Goal: Information Seeking & Learning: Learn about a topic

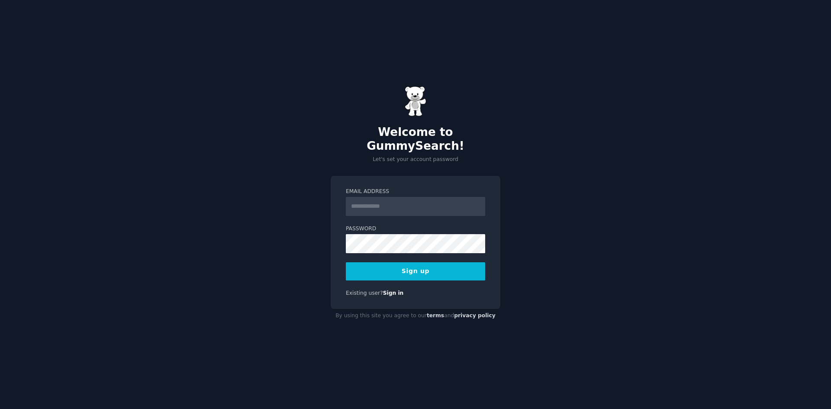
type input "**********"
click at [401, 262] on button "Sign up" at bounding box center [415, 271] width 139 height 18
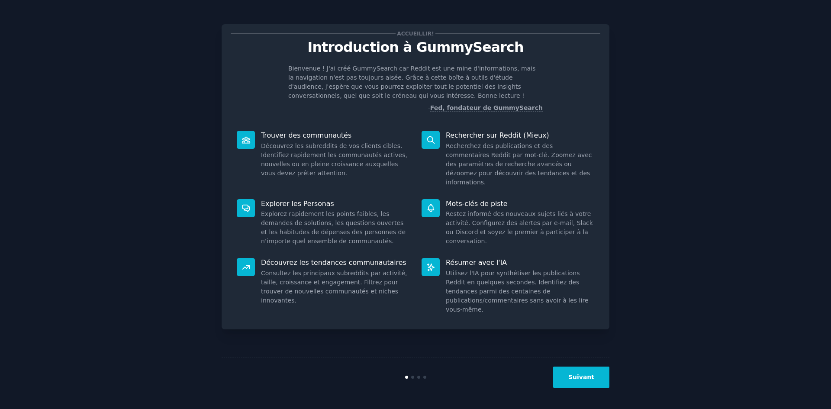
click at [582, 376] on font "Suivant" at bounding box center [581, 376] width 26 height 7
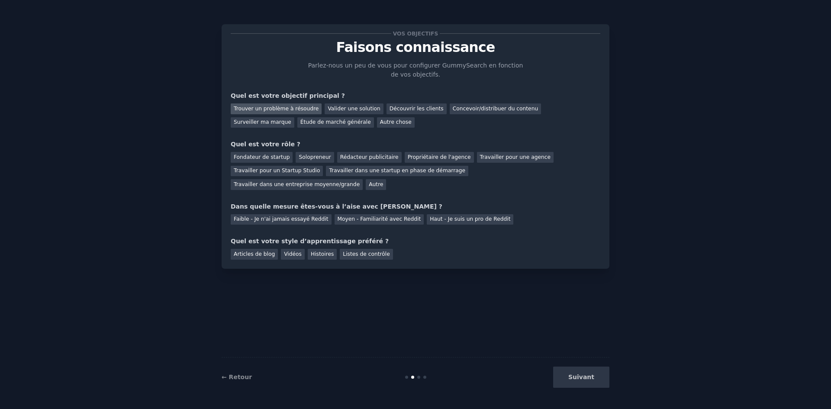
click at [263, 112] on div "Trouver un problème à résoudre" at bounding box center [276, 108] width 91 height 11
click at [310, 158] on font "Solopreneur" at bounding box center [315, 157] width 32 height 6
click at [261, 216] on font "Faible - Je n'ai jamais essayé Reddit" at bounding box center [281, 219] width 95 height 6
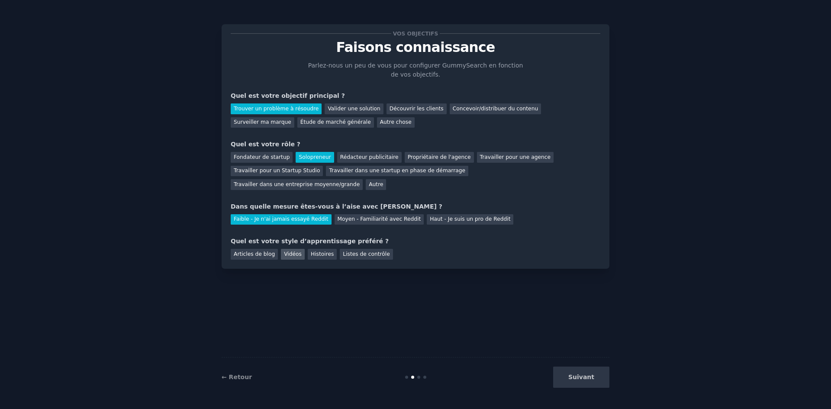
click at [284, 251] on font "Vidéos" at bounding box center [293, 254] width 18 height 6
click at [259, 251] on font "Articles de blog" at bounding box center [254, 254] width 41 height 6
click at [281, 249] on div "Vidéos" at bounding box center [293, 254] width 24 height 11
click at [574, 376] on font "Suivant" at bounding box center [581, 376] width 26 height 7
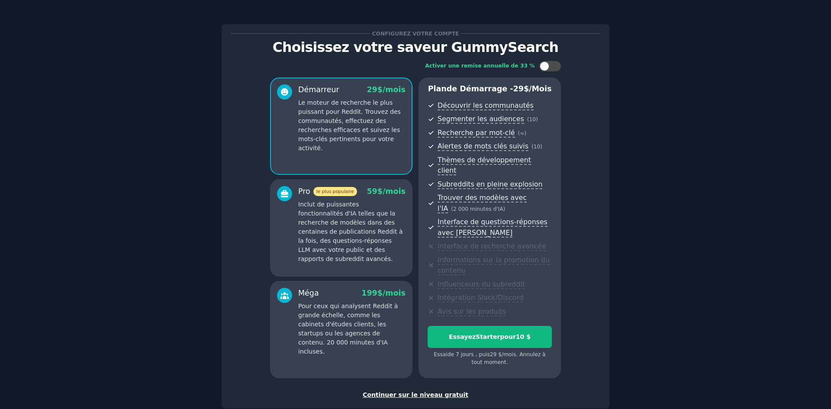
click at [417, 391] on font "Continuer sur le niveau gratuit" at bounding box center [416, 394] width 106 height 7
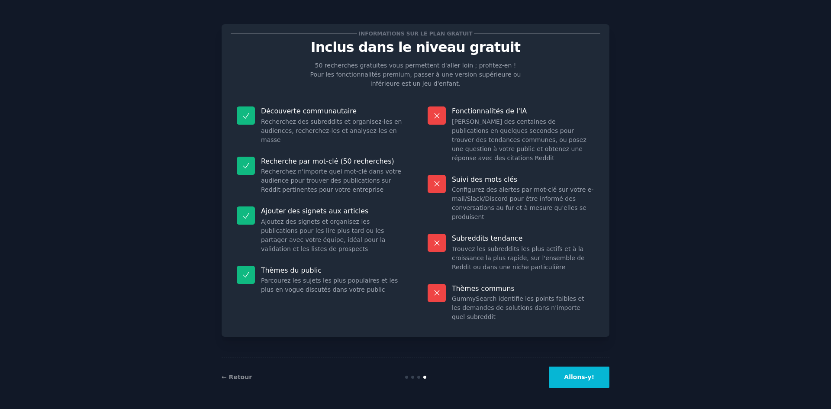
click at [573, 383] on button "Allons-y!" at bounding box center [579, 377] width 61 height 21
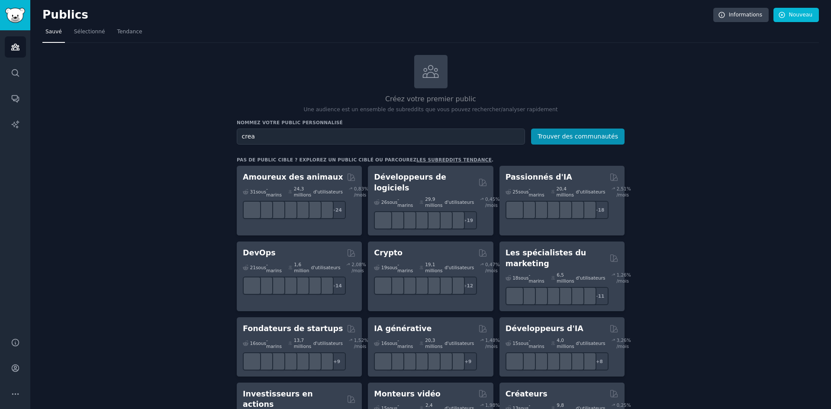
type input "crea"
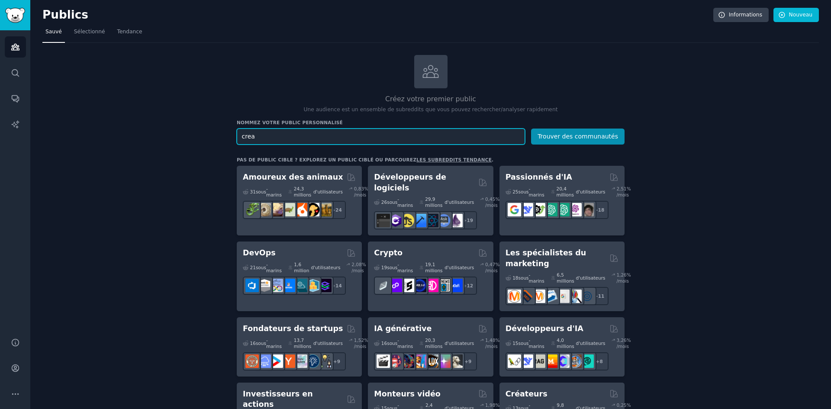
click at [281, 141] on input "crea" at bounding box center [381, 137] width 288 height 16
type input "creation contenue"
click at [531, 129] on button "Trouver des communautés" at bounding box center [577, 137] width 93 height 16
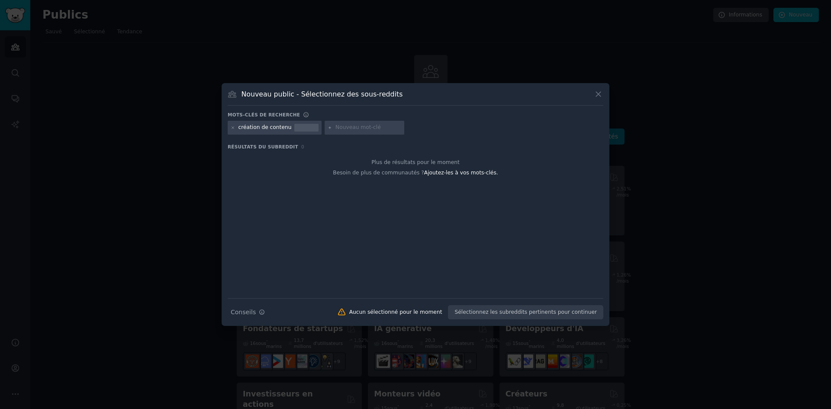
click at [598, 96] on icon at bounding box center [598, 94] width 9 height 9
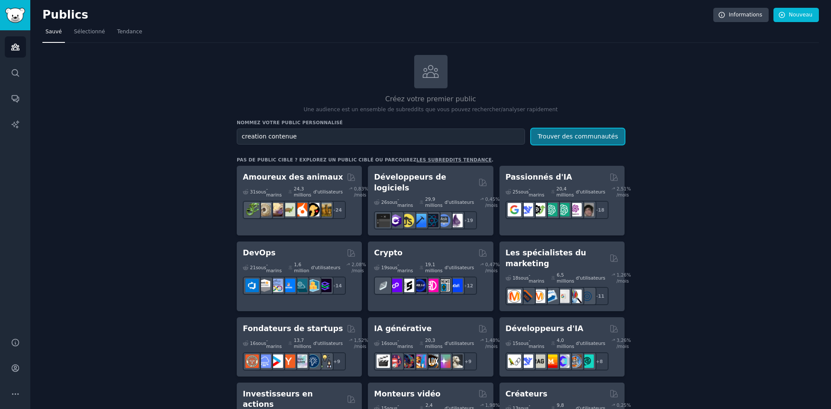
click at [544, 135] on font "Trouver des communautés" at bounding box center [577, 136] width 80 height 7
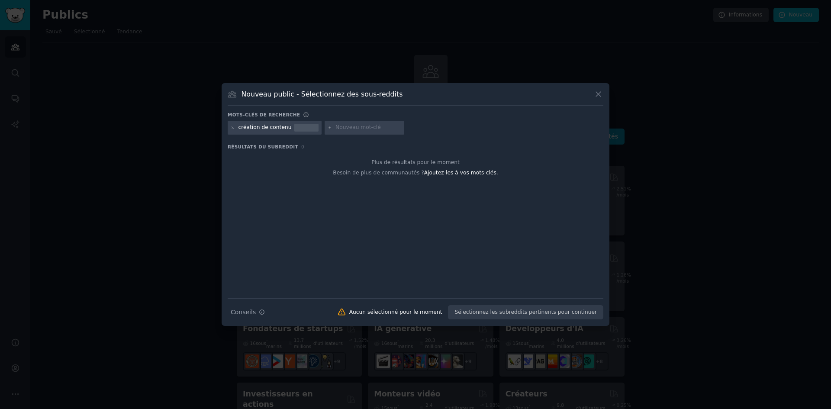
click at [603, 91] on button at bounding box center [598, 94] width 10 height 10
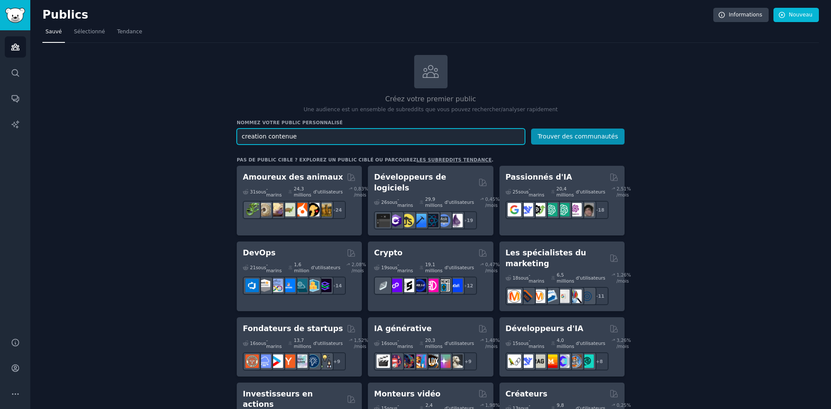
drag, startPoint x: 323, startPoint y: 136, endPoint x: 208, endPoint y: 143, distance: 115.8
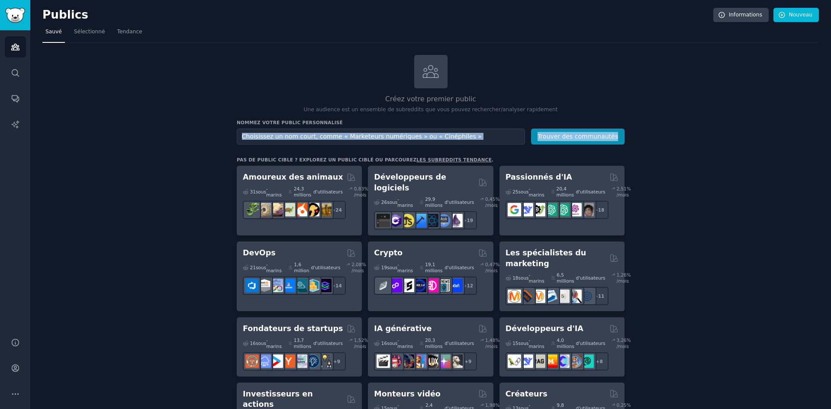
drag, startPoint x: 196, startPoint y: 142, endPoint x: 196, endPoint y: 147, distance: 5.3
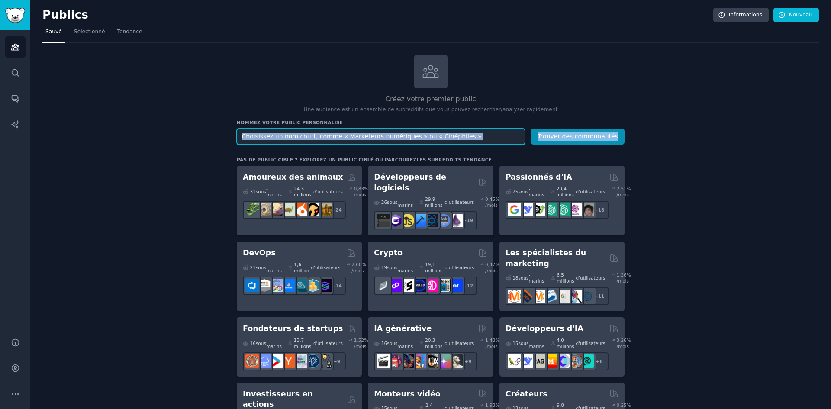
click at [299, 137] on input "text" at bounding box center [381, 137] width 288 height 16
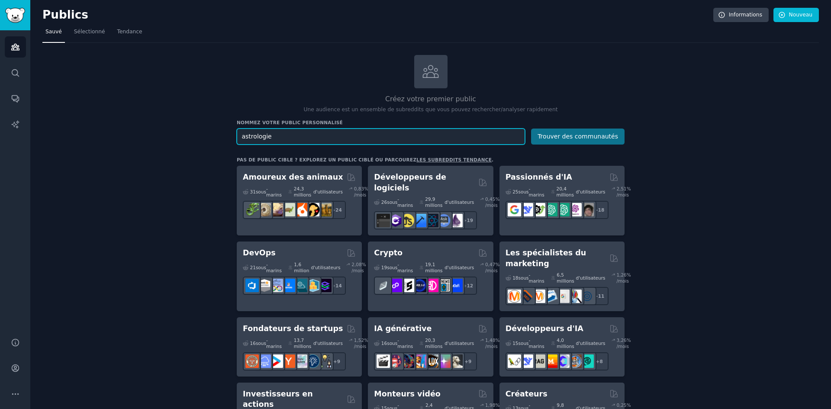
type input "astrologie"
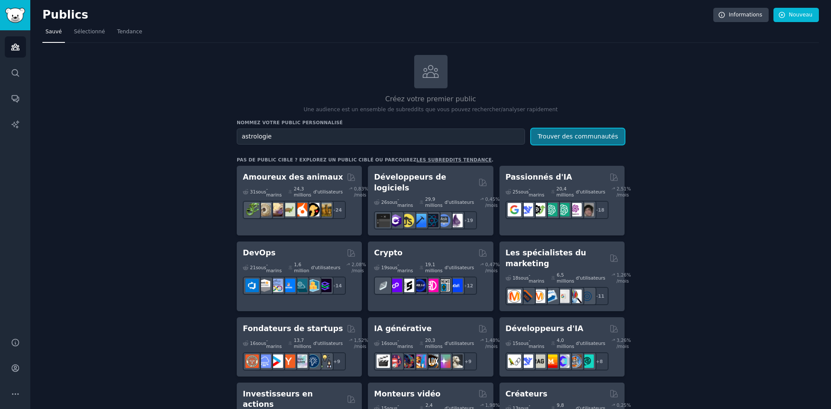
click at [594, 137] on font "Trouver des communautés" at bounding box center [577, 136] width 80 height 7
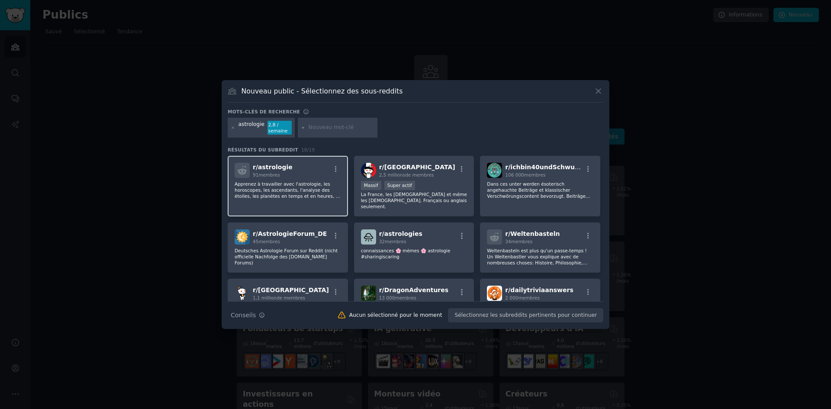
click at [329, 194] on p "Apprenez à travailler avec l'astrologie, les horoscopes, les ascendants, l'anal…" at bounding box center [288, 190] width 106 height 18
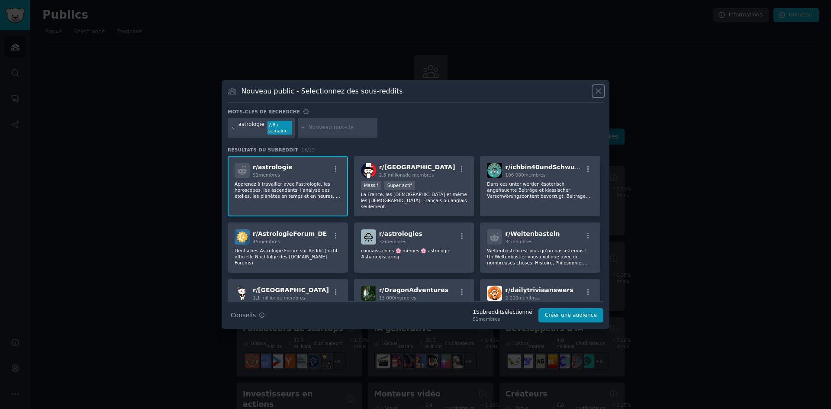
click at [597, 91] on icon at bounding box center [598, 91] width 9 height 9
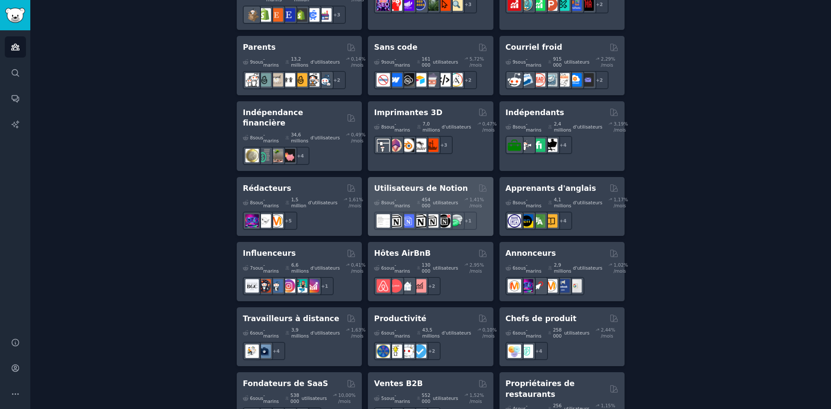
scroll to position [680, 0]
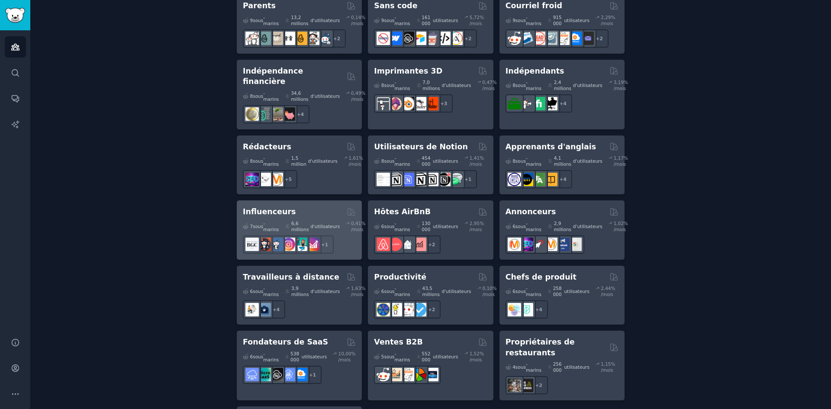
click at [277, 200] on div "Influenceurs Organisé par GummySearch 7 sous -marins 6,6 millions d'utilisateur…" at bounding box center [299, 229] width 125 height 59
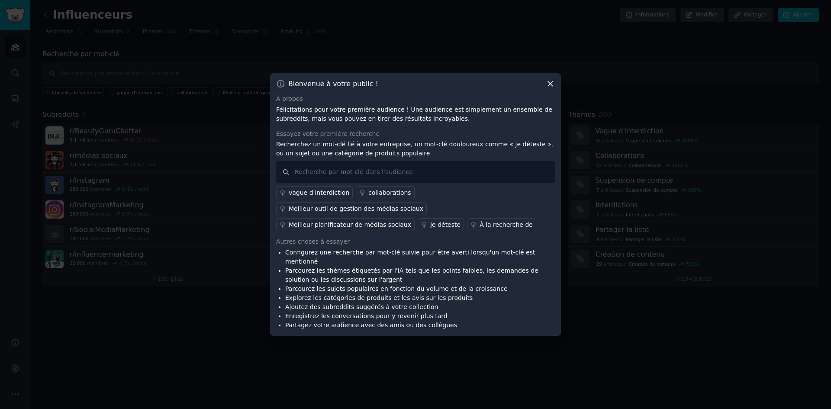
click at [550, 87] on icon at bounding box center [550, 84] width 5 height 5
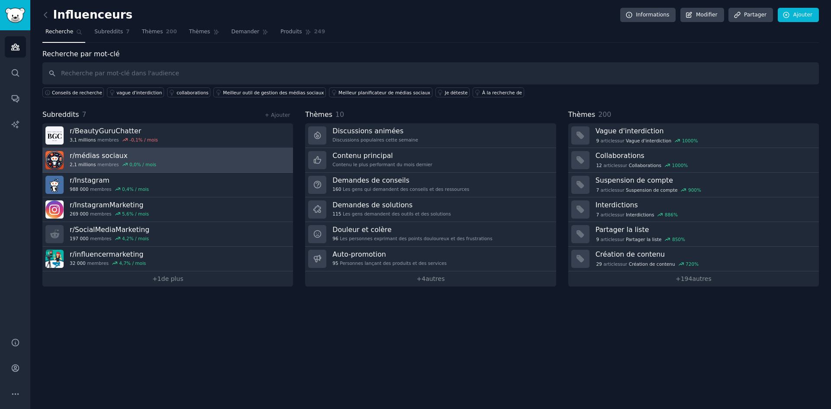
click at [97, 156] on font "médias sociaux" at bounding box center [101, 155] width 53 height 8
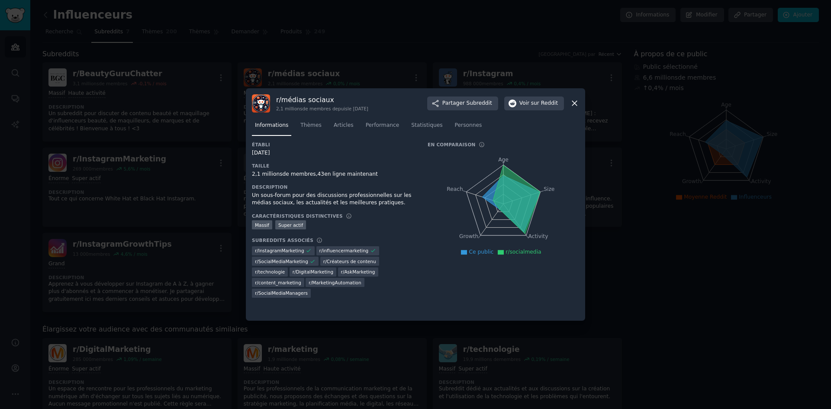
click at [576, 105] on icon at bounding box center [574, 103] width 9 height 9
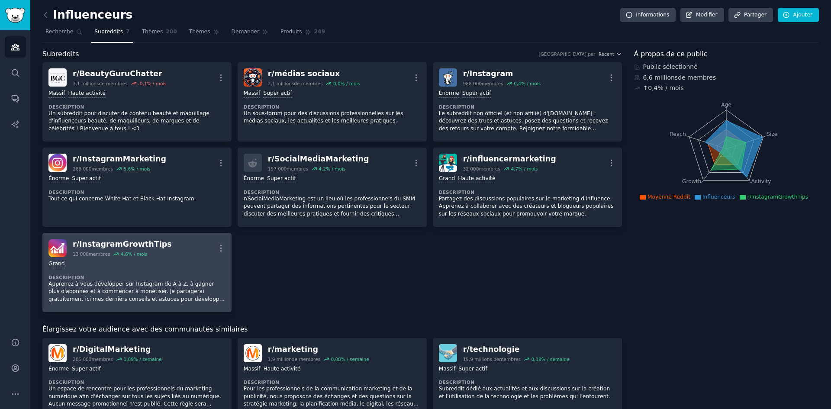
click at [173, 250] on div "r/ InstagramGrowthTips 13 000 membres 4,6 % / mois Plus" at bounding box center [136, 248] width 177 height 18
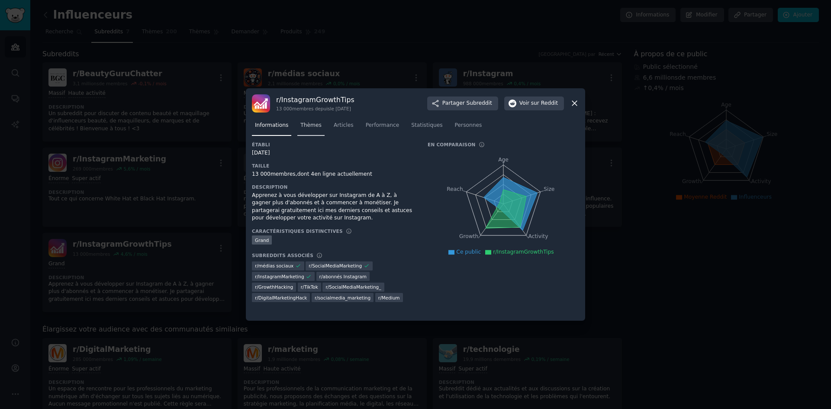
click at [310, 124] on font "Thèmes" at bounding box center [310, 125] width 21 height 6
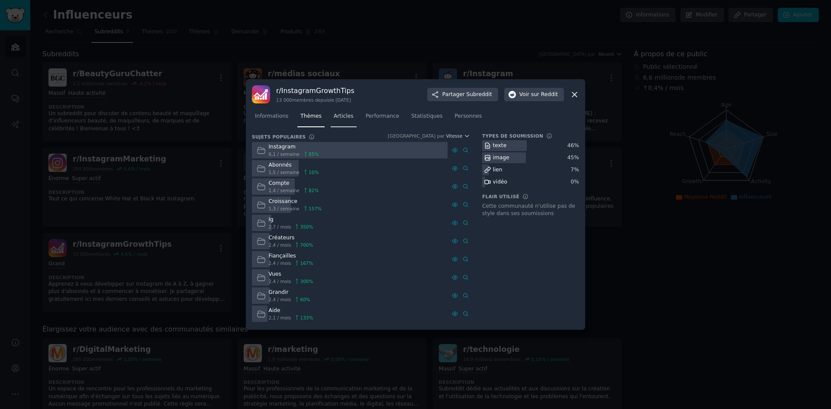
click at [345, 121] on link "Articles" at bounding box center [344, 118] width 26 height 18
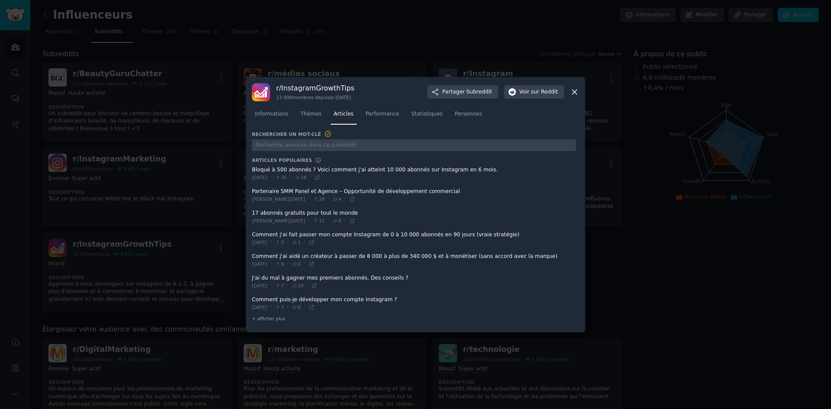
click at [346, 170] on span at bounding box center [414, 173] width 324 height 21
click at [312, 167] on span at bounding box center [414, 173] width 324 height 21
click at [286, 113] on link "Informations" at bounding box center [271, 116] width 39 height 18
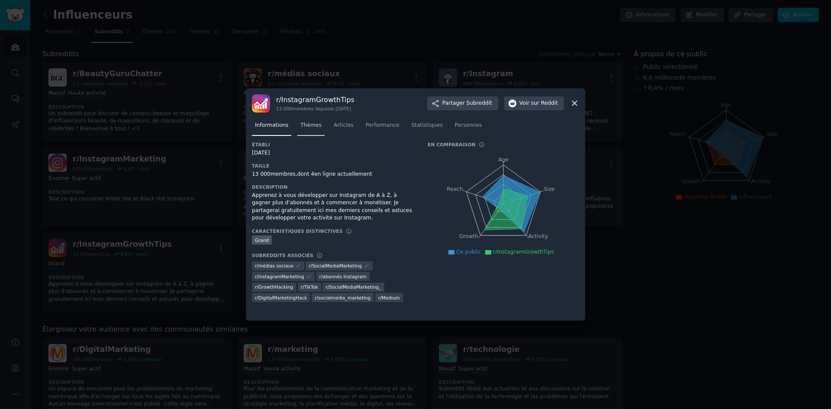
click at [309, 131] on link "Thèmes" at bounding box center [310, 128] width 27 height 18
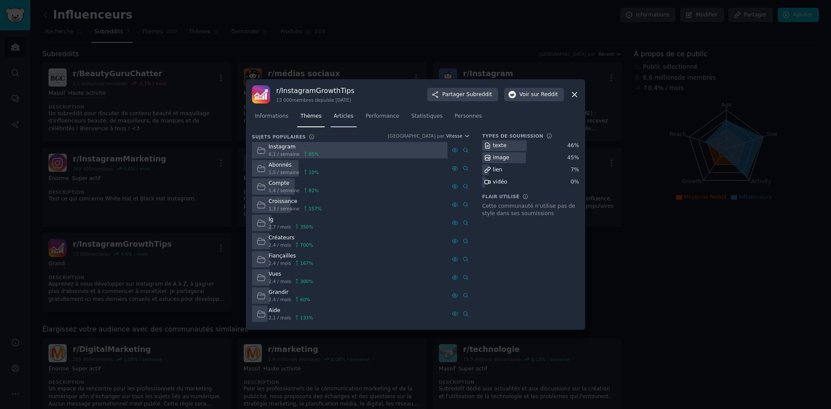
click at [337, 125] on link "Articles" at bounding box center [344, 118] width 26 height 18
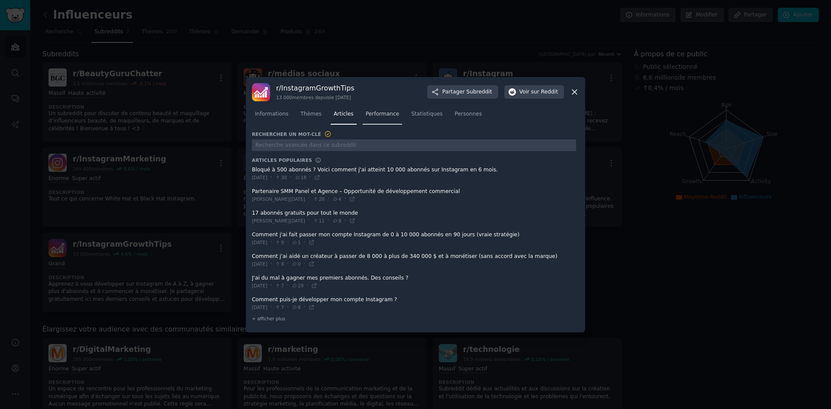
click at [371, 113] on font "Performance" at bounding box center [383, 114] width 34 height 6
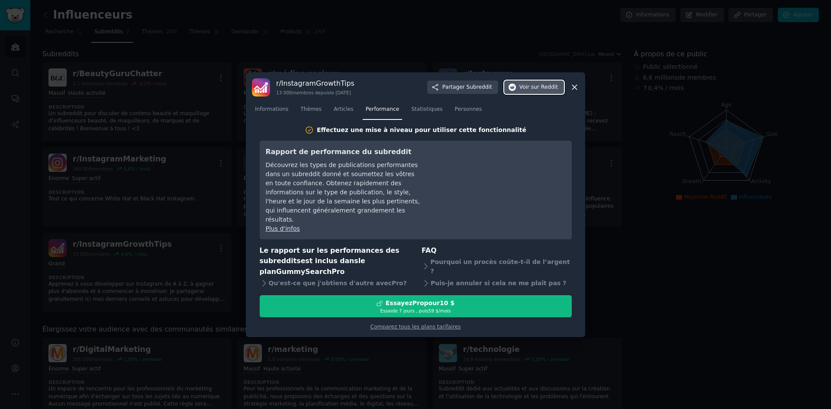
click at [532, 91] on span "Voir sur Reddit" at bounding box center [538, 88] width 39 height 8
click at [578, 89] on icon at bounding box center [574, 87] width 9 height 9
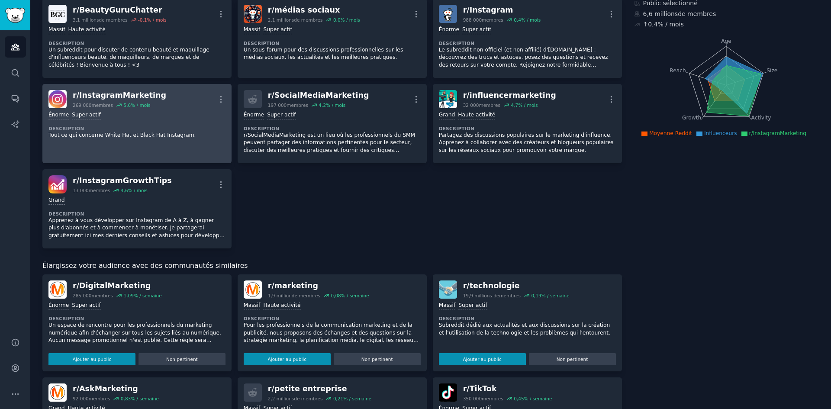
scroll to position [87, 0]
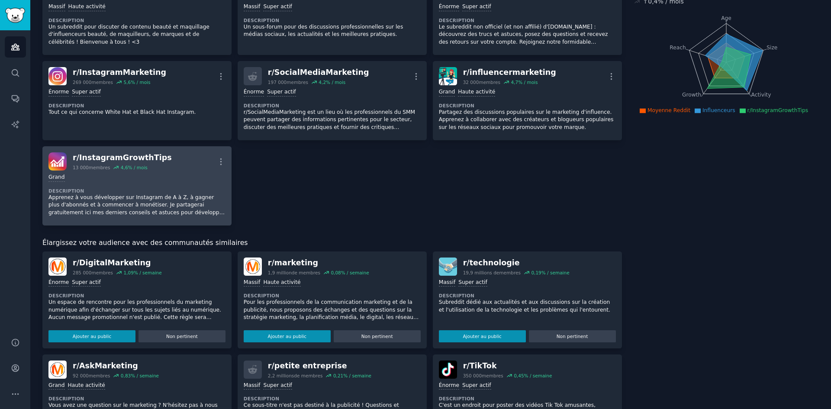
click at [113, 157] on font "InstagramGrowthTips" at bounding box center [125, 157] width 93 height 9
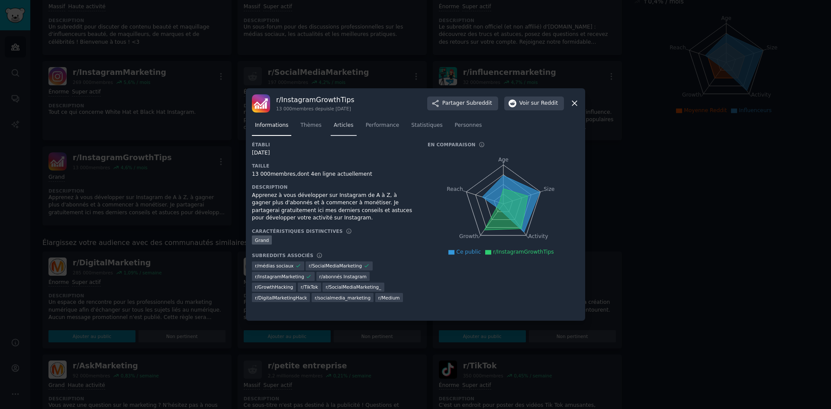
click at [340, 122] on font "Articles" at bounding box center [344, 125] width 20 height 6
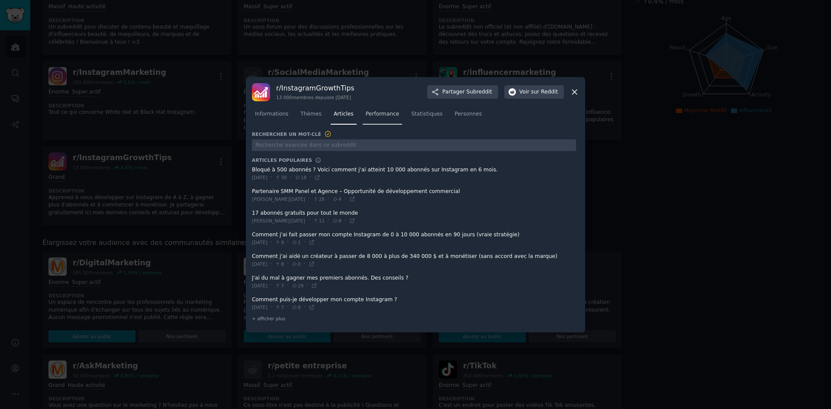
click at [383, 113] on font "Performance" at bounding box center [383, 114] width 34 height 6
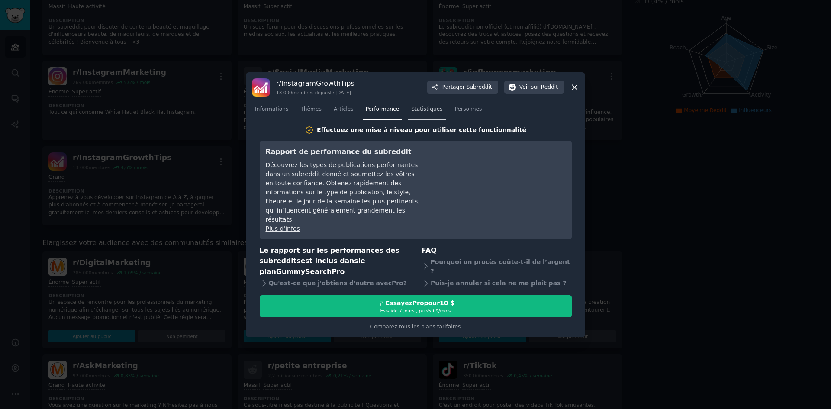
click at [411, 112] on font "Statistiques" at bounding box center [426, 109] width 31 height 6
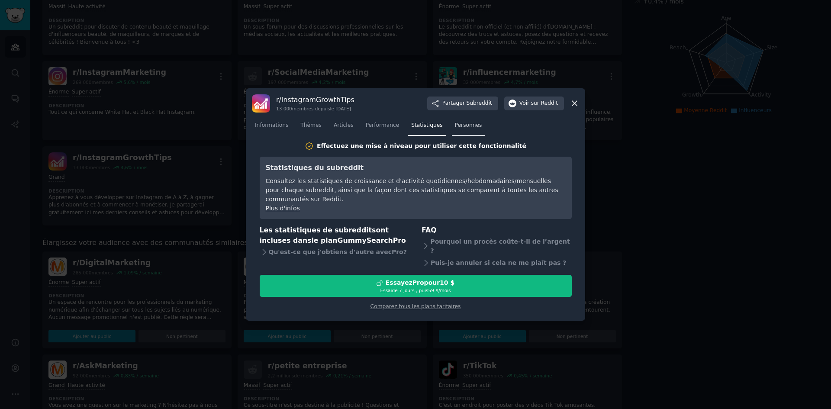
click at [460, 124] on font "Personnes" at bounding box center [468, 125] width 27 height 6
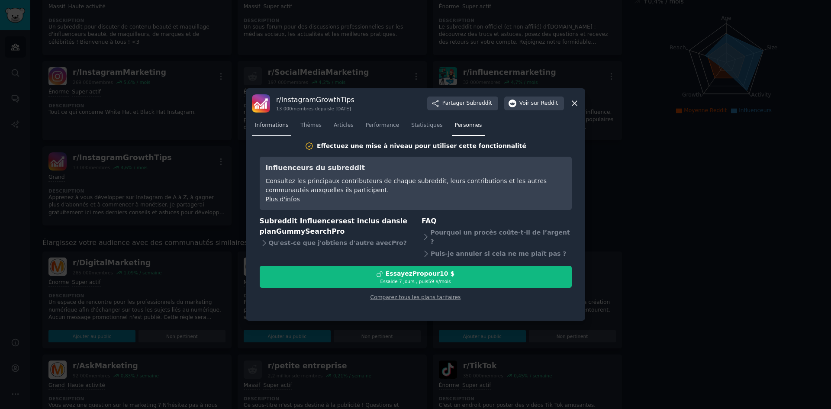
click at [271, 125] on font "Informations" at bounding box center [271, 125] width 33 height 6
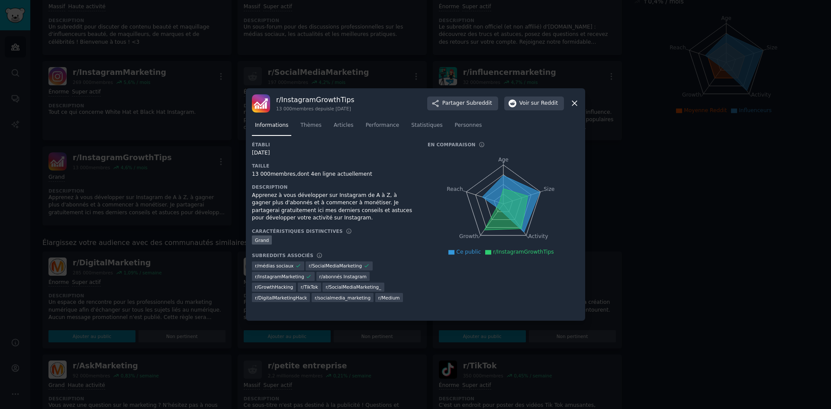
click at [574, 98] on div "r/ InstagramGrowthTips 13 000 membres depuis le [DATE] Partager Subreddit Voir …" at bounding box center [415, 103] width 327 height 18
click at [571, 104] on icon at bounding box center [574, 103] width 9 height 9
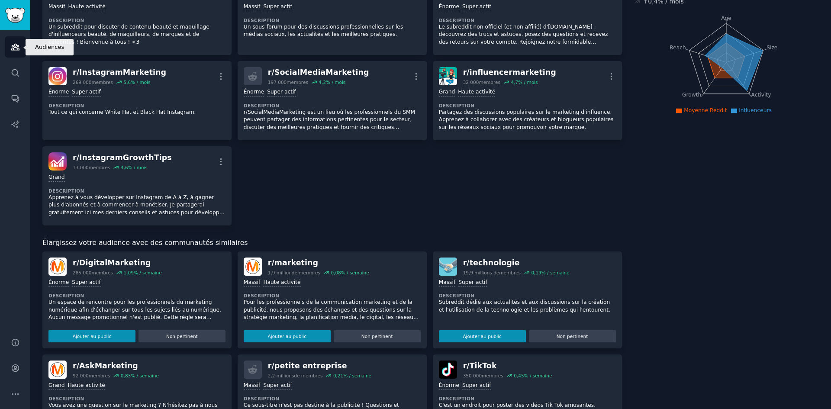
click at [19, 49] on icon "Barre latérale" at bounding box center [15, 46] width 9 height 9
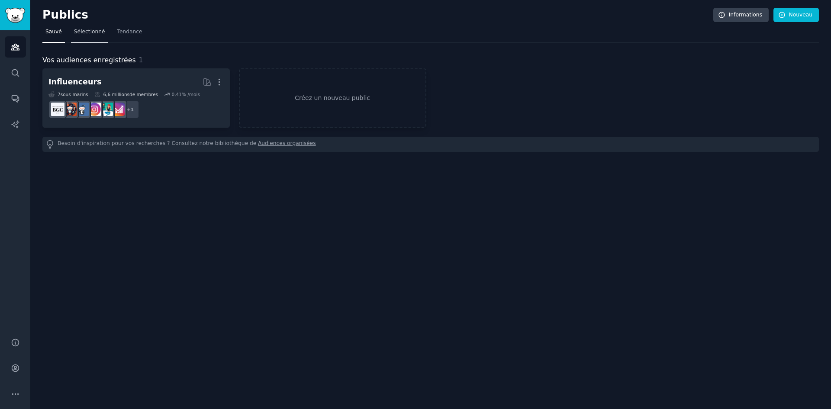
click at [92, 31] on font "Sélectionné" at bounding box center [89, 32] width 31 height 6
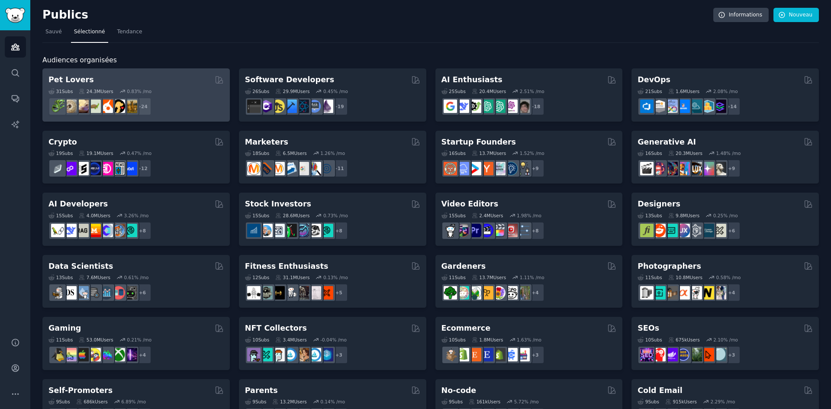
click at [116, 71] on div "Pet Lovers 31 Sub s 24.3M Users 0.83 % /mo + 24" at bounding box center [135, 94] width 187 height 53
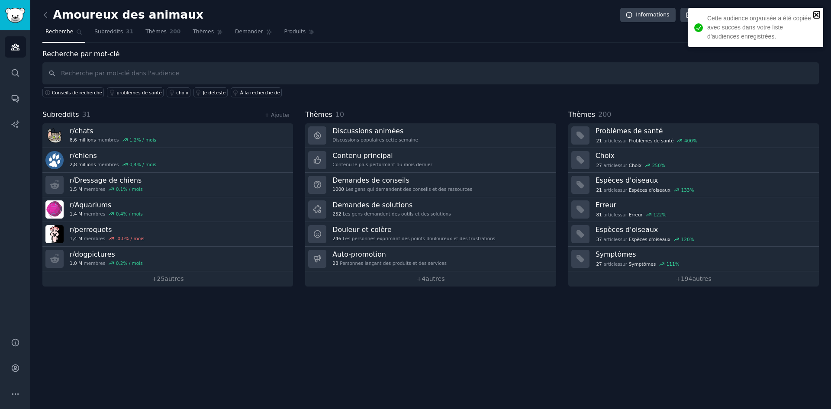
click at [817, 13] on icon "fermer" at bounding box center [817, 14] width 6 height 7
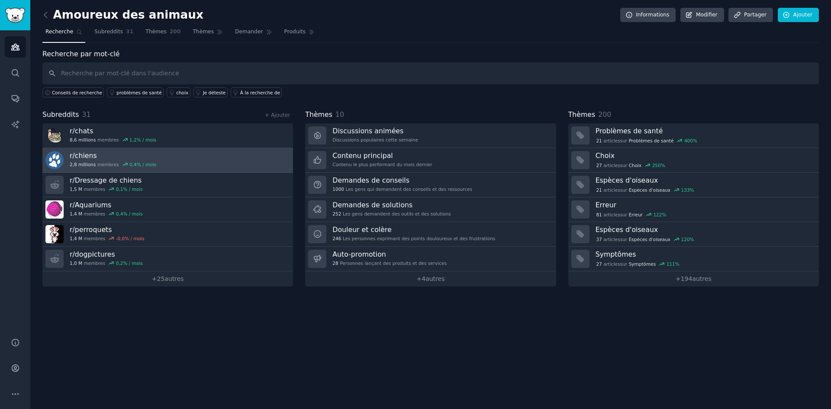
click at [82, 156] on font "chiens" at bounding box center [86, 155] width 22 height 8
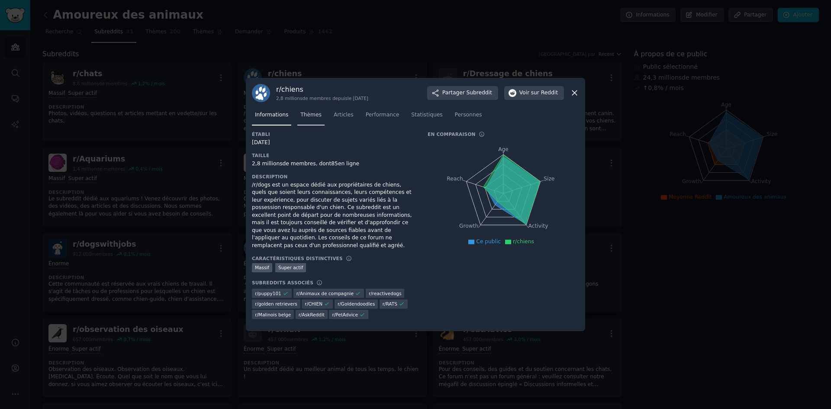
click at [312, 117] on font "Thèmes" at bounding box center [310, 115] width 21 height 6
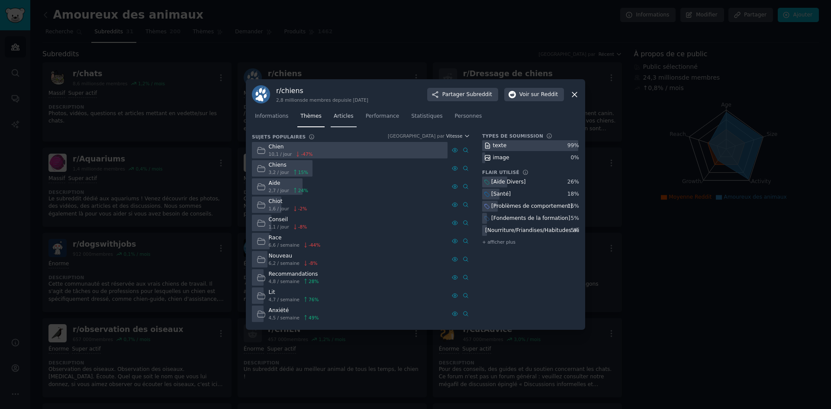
click at [335, 117] on font "Articles" at bounding box center [344, 116] width 20 height 6
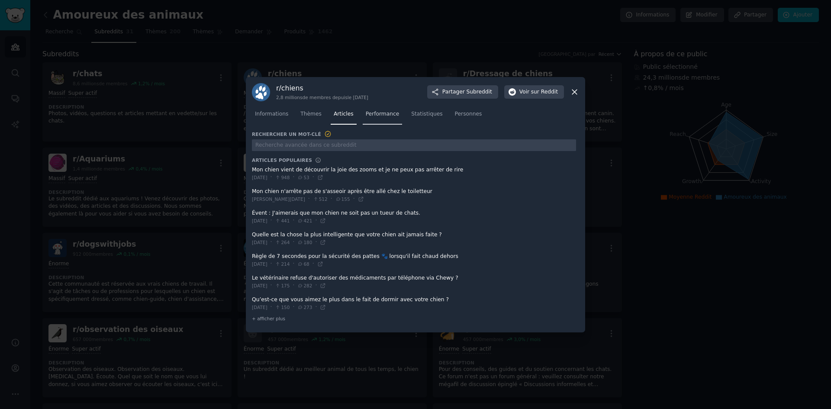
click at [382, 115] on font "Performance" at bounding box center [383, 114] width 34 height 6
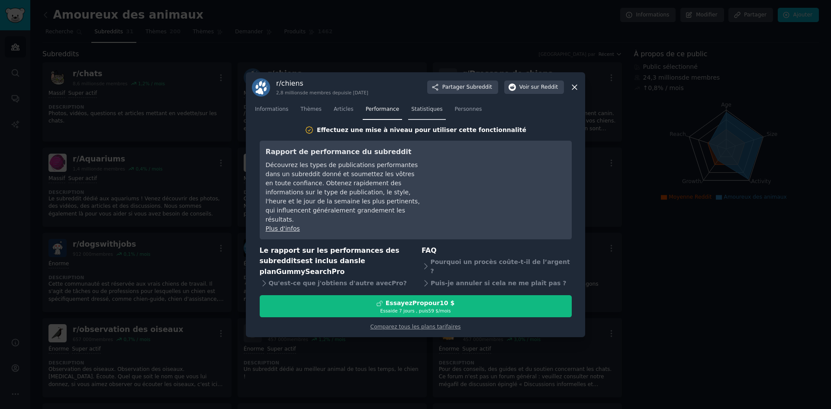
click at [412, 120] on link "Statistiques" at bounding box center [426, 112] width 37 height 18
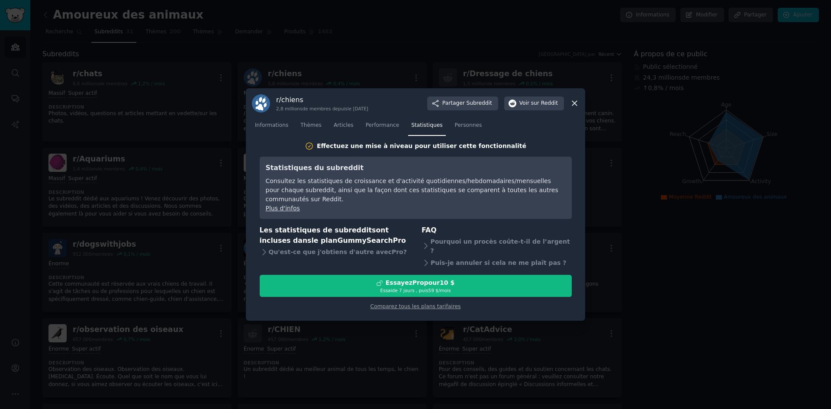
click at [573, 104] on icon at bounding box center [574, 103] width 9 height 9
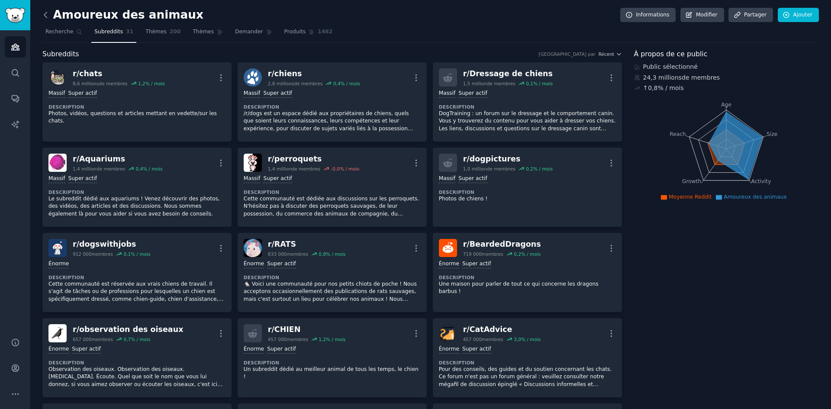
click at [43, 14] on icon at bounding box center [45, 14] width 9 height 9
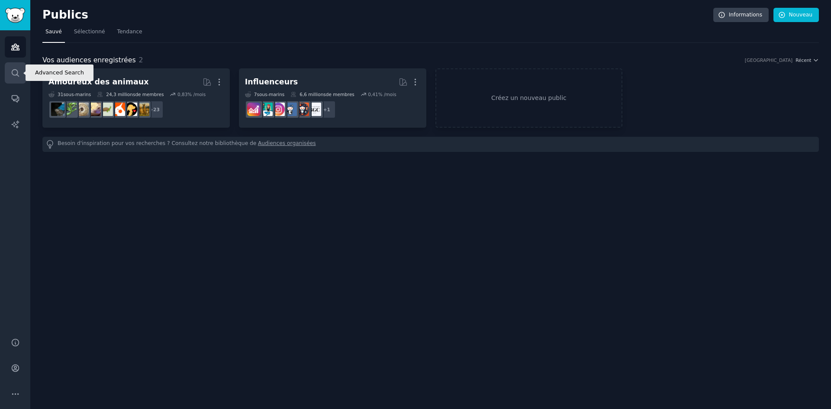
click at [16, 68] on link "Recherche" at bounding box center [15, 72] width 21 height 21
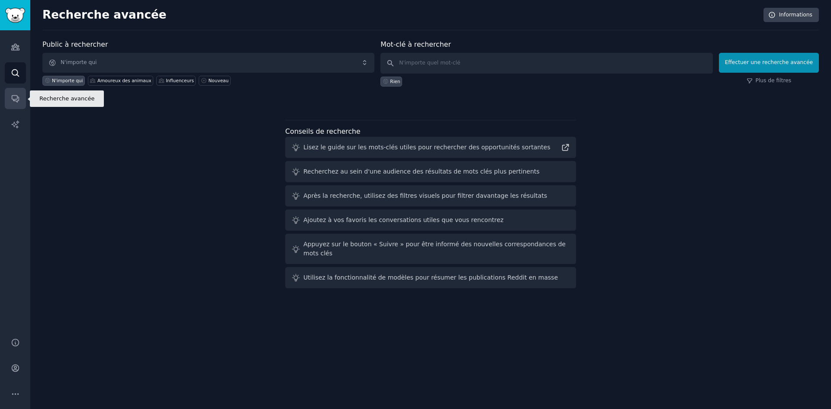
click at [6, 93] on link "Conversations" at bounding box center [15, 98] width 21 height 21
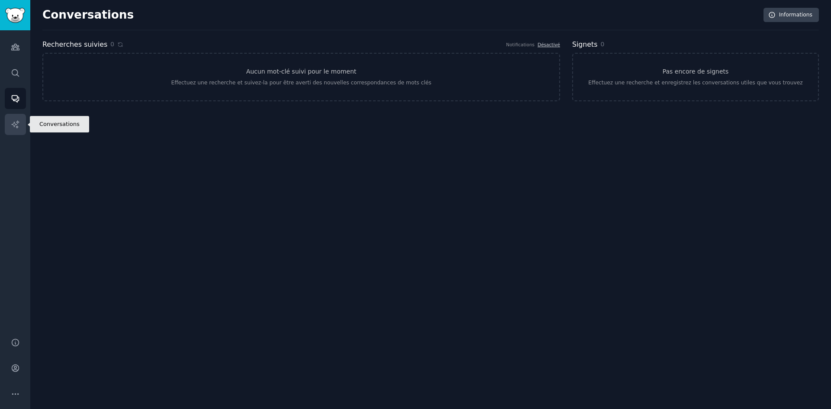
click at [16, 123] on icon "Barre latérale" at bounding box center [15, 124] width 9 height 9
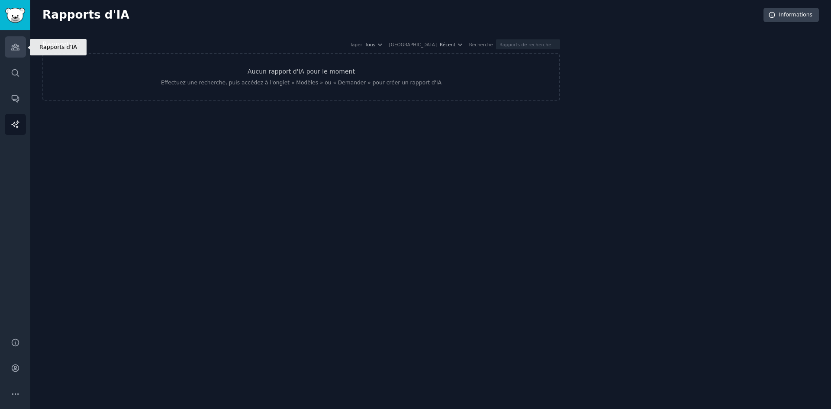
click at [12, 45] on icon "Barre latérale" at bounding box center [15, 47] width 8 height 6
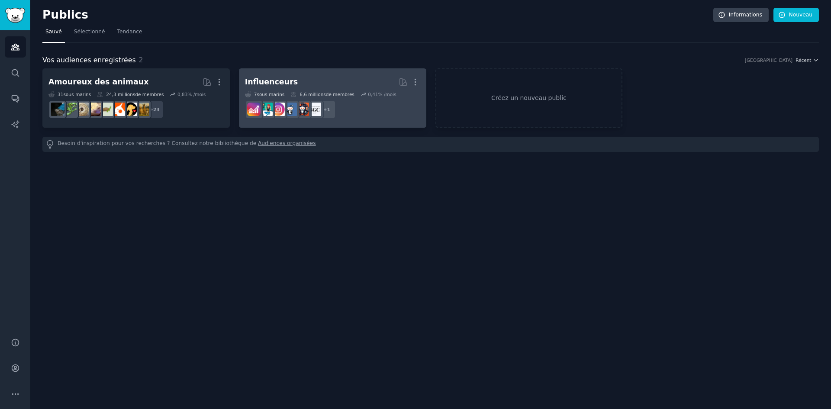
click at [261, 79] on font "Influenceurs" at bounding box center [271, 81] width 53 height 9
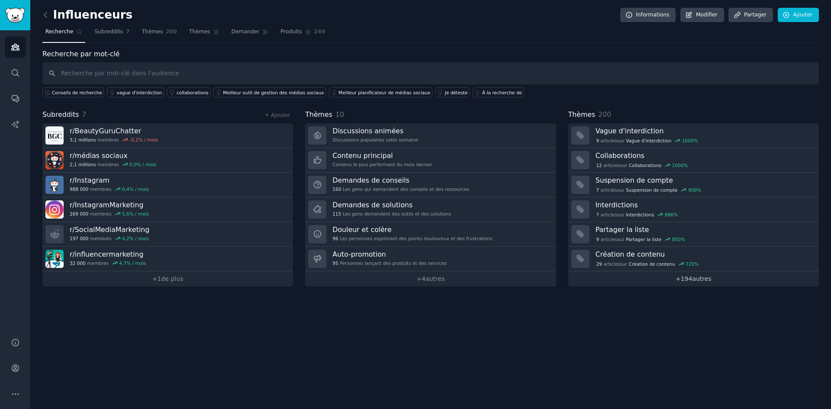
click at [663, 281] on link "+ 194 autres" at bounding box center [693, 278] width 251 height 15
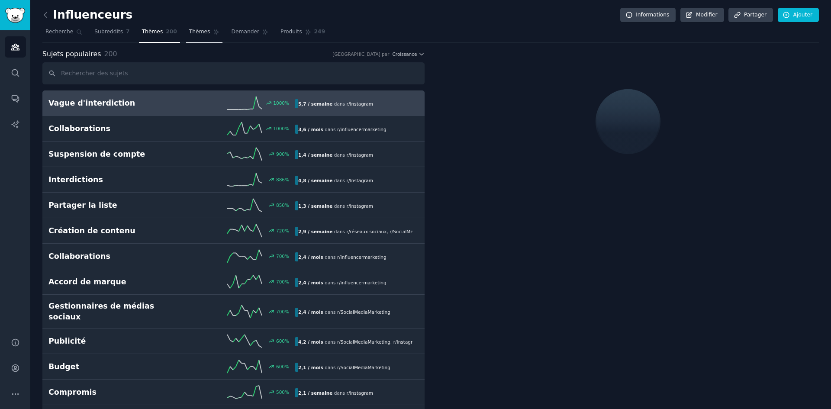
click at [189, 34] on font "Thèmes" at bounding box center [199, 32] width 21 height 6
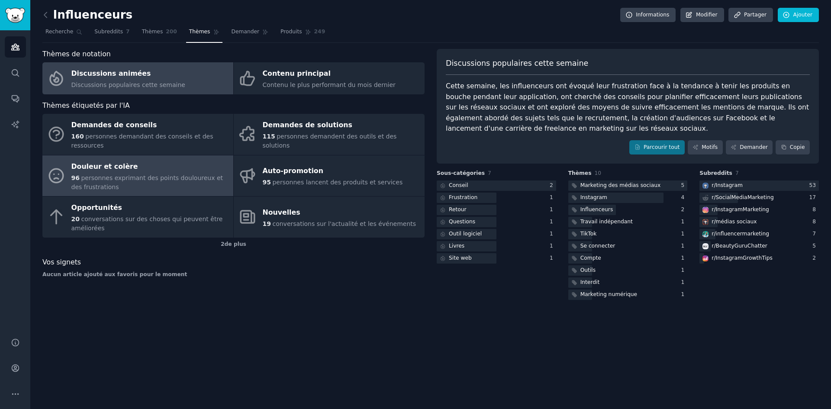
click at [97, 162] on font "Douleur et colère" at bounding box center [104, 166] width 67 height 8
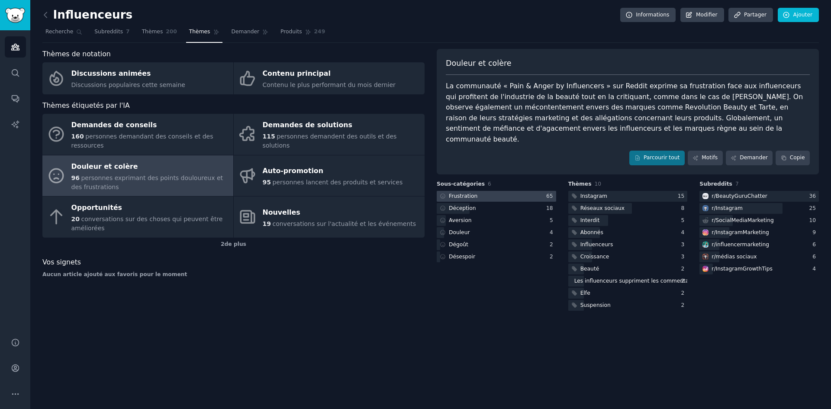
click at [527, 191] on div at bounding box center [496, 196] width 119 height 11
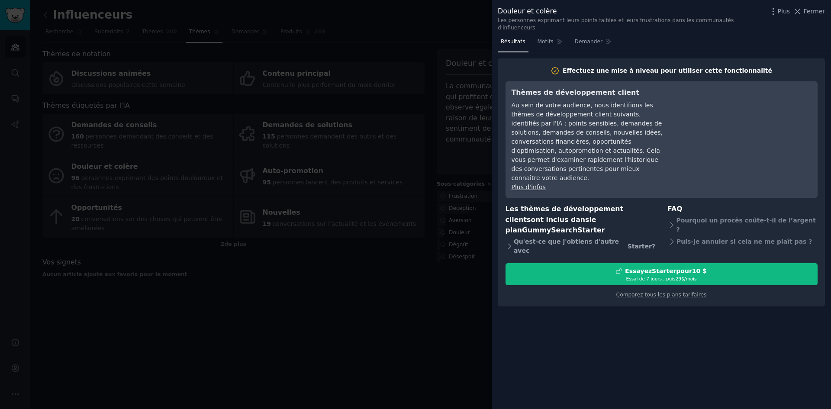
click at [548, 238] on font "Qu'est-ce que j'obtiens d'autre avec" at bounding box center [566, 246] width 105 height 16
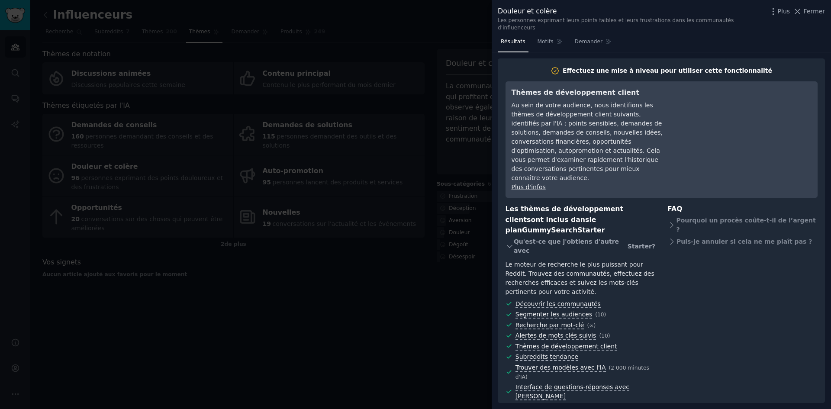
click at [571, 238] on font "Qu'est-ce que j'obtiens d'autre avec" at bounding box center [566, 246] width 105 height 16
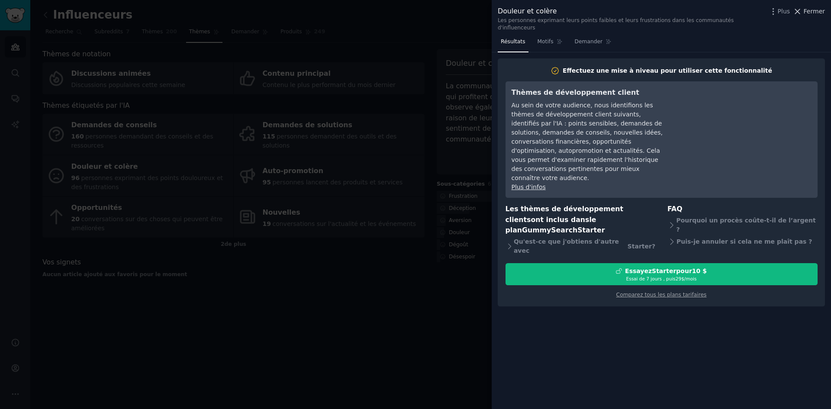
click at [798, 10] on icon at bounding box center [797, 11] width 9 height 9
